Goal: Task Accomplishment & Management: Complete application form

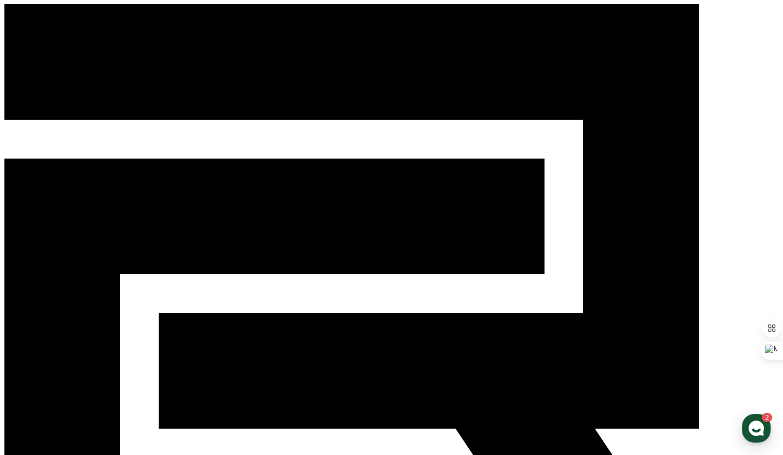
type input "*"
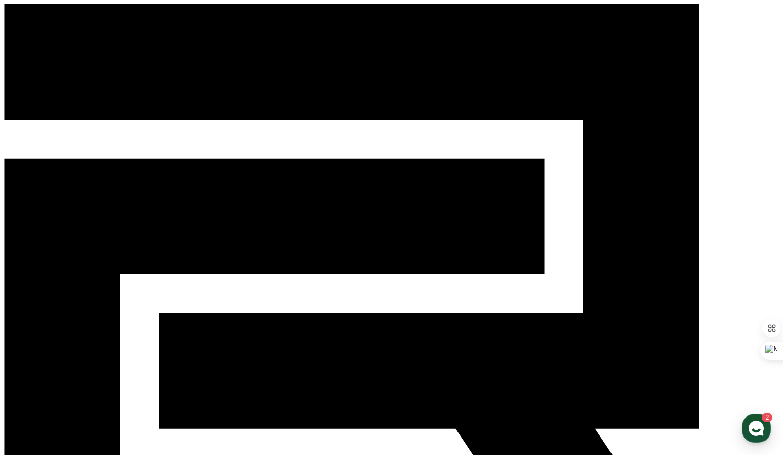
type input "*******"
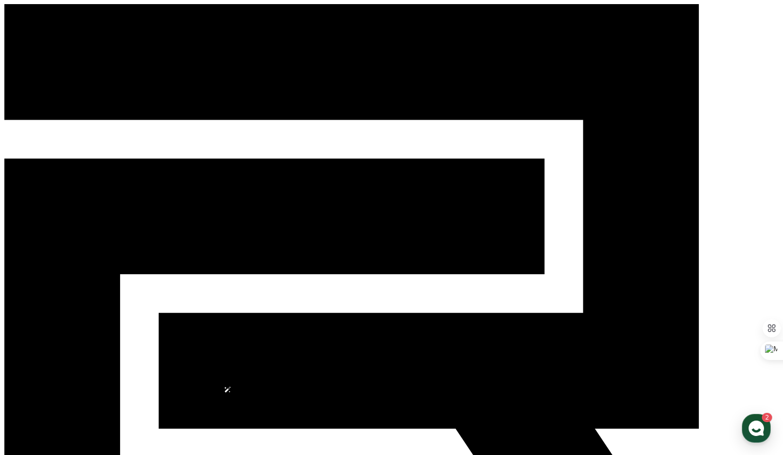
select select
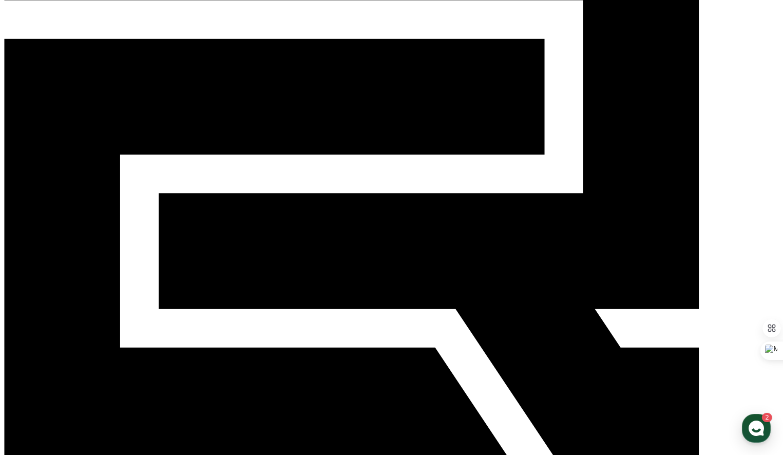
scroll to position [103, 0]
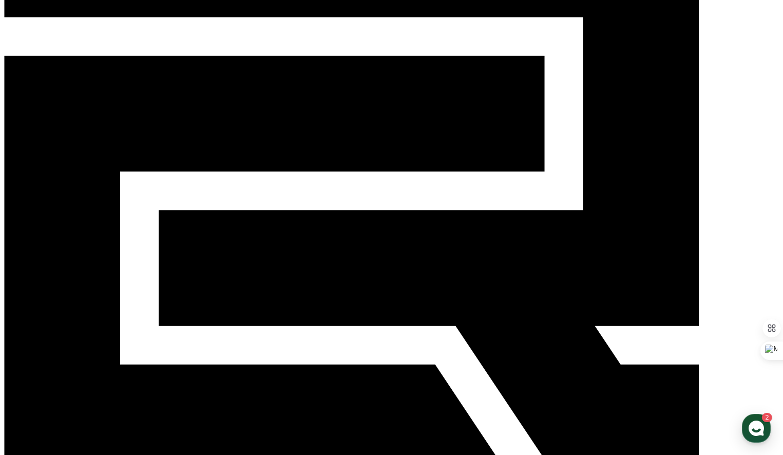
drag, startPoint x: 254, startPoint y: 203, endPoint x: 281, endPoint y: 200, distance: 26.9
drag, startPoint x: 315, startPoint y: 241, endPoint x: 325, endPoint y: 241, distance: 10.3
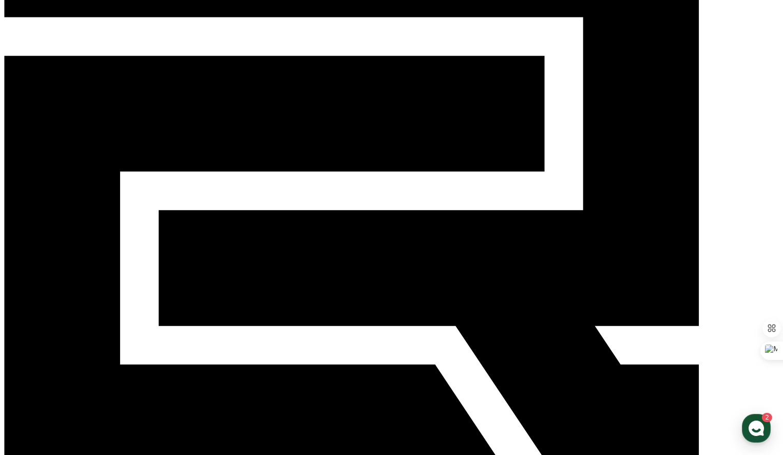
drag, startPoint x: 452, startPoint y: 229, endPoint x: 260, endPoint y: 230, distance: 192.1
copy em "본 컨텐츠는 숏챠(Shortcha) 앱에서 감상할 수 있습니다'"
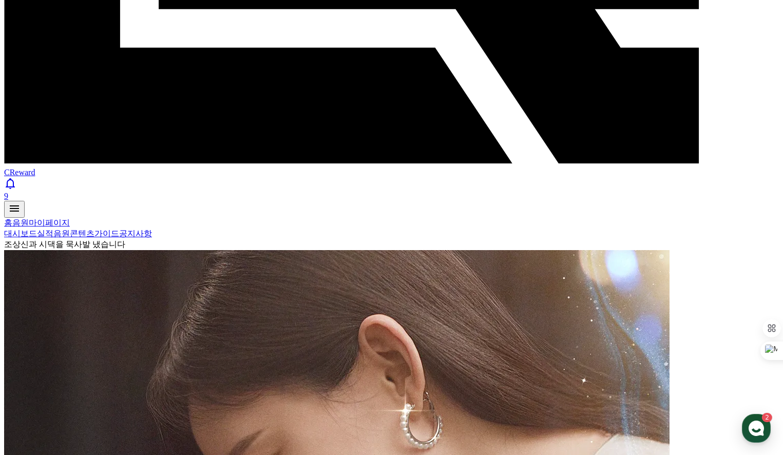
scroll to position [426, 0]
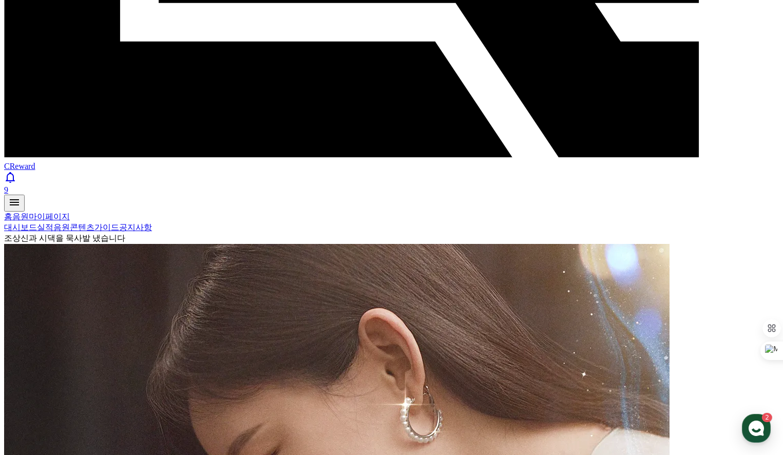
paste input "**********"
type input "**********"
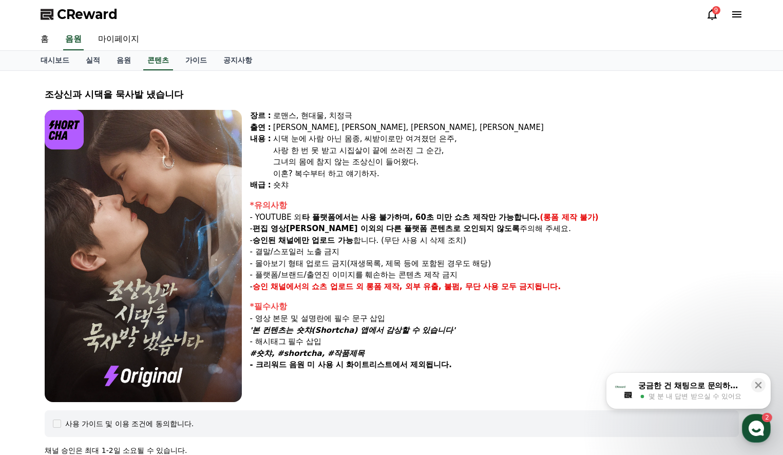
select select
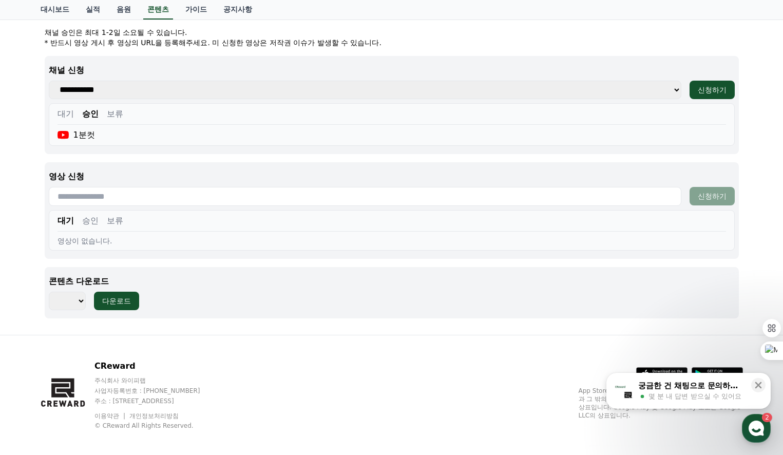
scroll to position [419, 0]
click at [86, 218] on button "승인" at bounding box center [90, 220] width 16 height 12
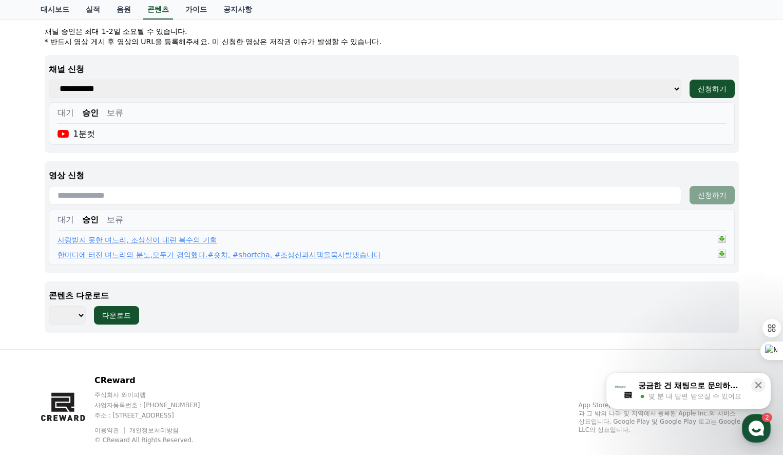
click at [68, 220] on button "대기" at bounding box center [66, 220] width 16 height 12
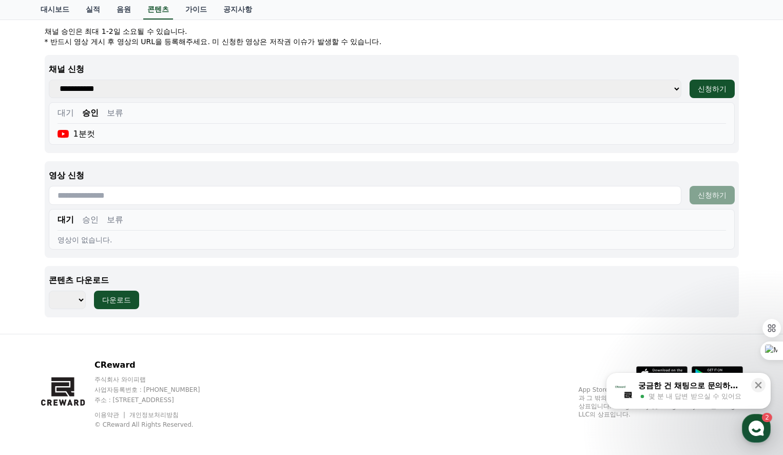
click at [88, 222] on button "승인" at bounding box center [90, 220] width 16 height 12
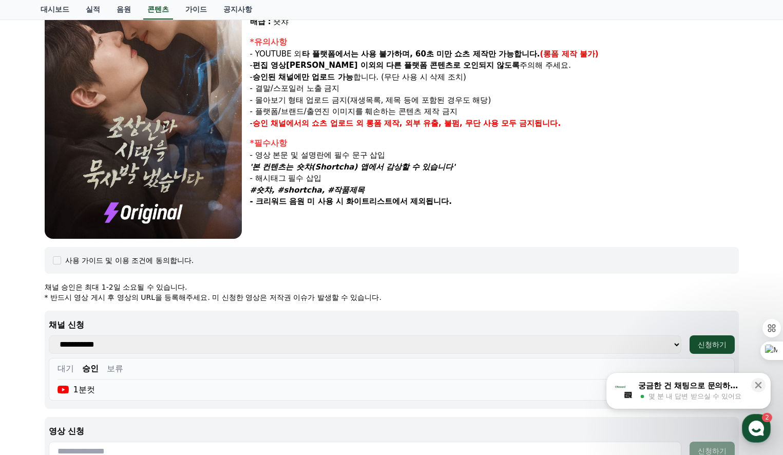
scroll to position [162, 0]
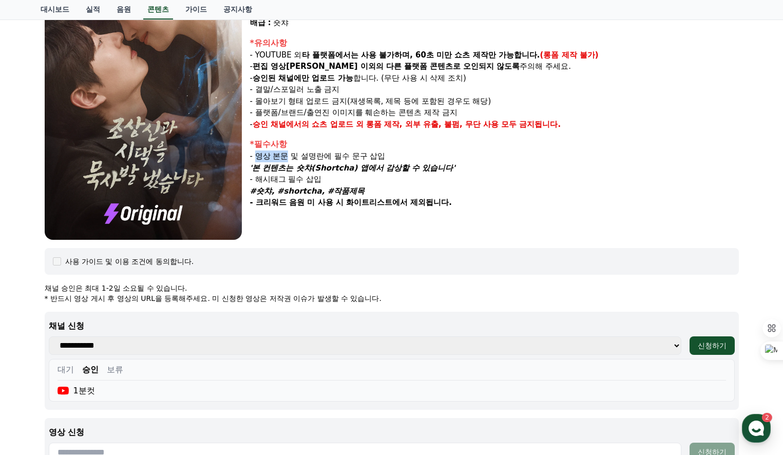
drag, startPoint x: 259, startPoint y: 157, endPoint x: 290, endPoint y: 156, distance: 30.3
click at [290, 156] on p "- 영상 본문 및 설명란에 필수 문구 삽입" at bounding box center [494, 157] width 489 height 12
click at [304, 155] on p "- 영상 본문 및 설명란에 필수 문구 삽입" at bounding box center [494, 157] width 489 height 12
